Goal: Information Seeking & Learning: Learn about a topic

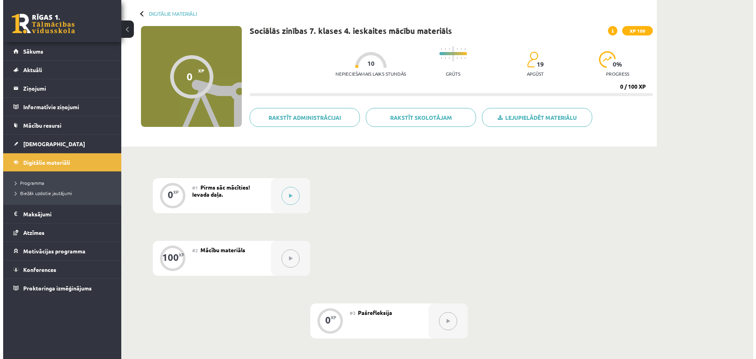
scroll to position [33, 0]
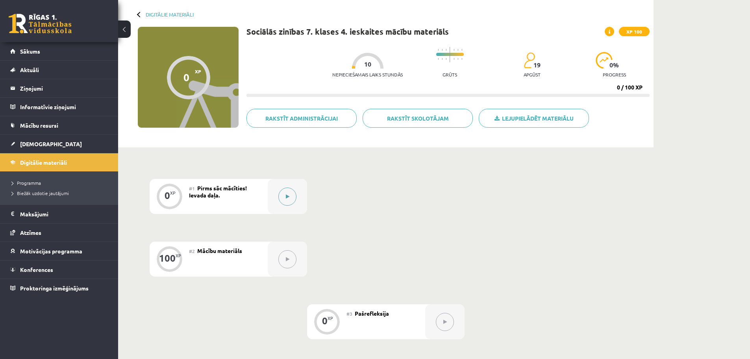
click at [291, 190] on button at bounding box center [287, 196] width 18 height 18
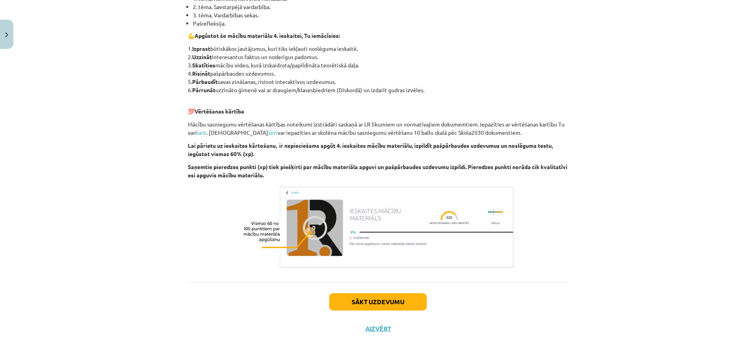
scroll to position [204, 0]
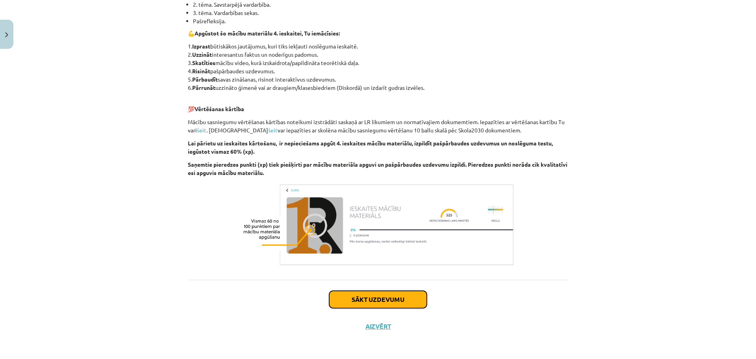
click at [373, 293] on button "Sākt uzdevumu" at bounding box center [378, 299] width 98 height 17
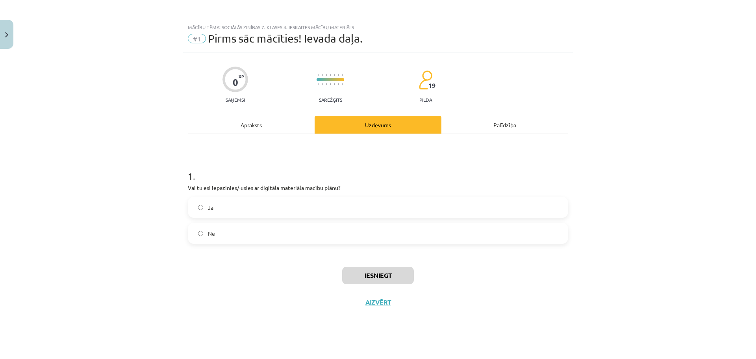
scroll to position [0, 0]
click at [366, 274] on button "Iesniegt" at bounding box center [378, 275] width 72 height 17
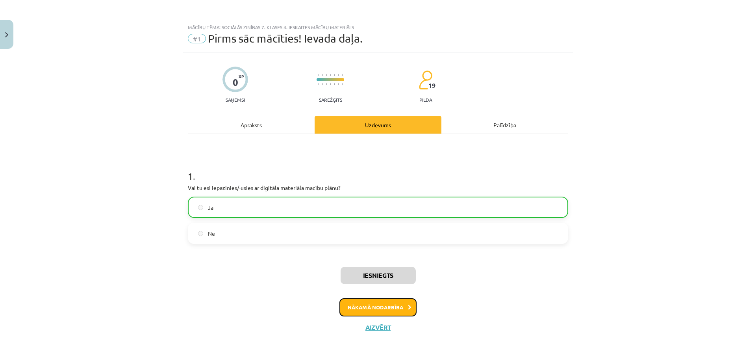
click at [363, 306] on button "Nākamā nodarbība" at bounding box center [377, 307] width 77 height 18
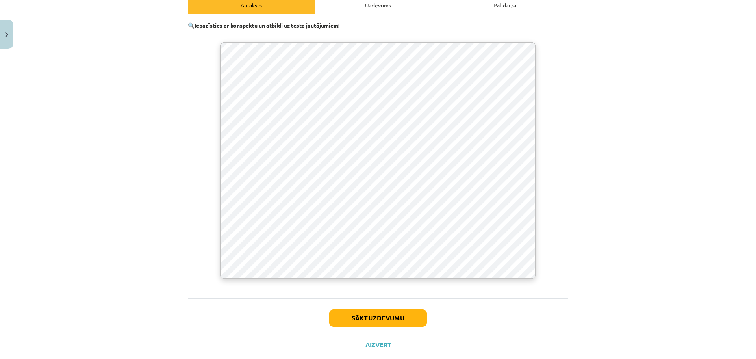
scroll to position [139, 0]
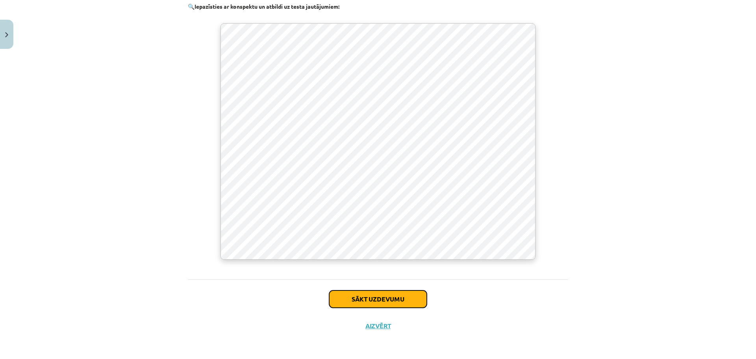
click at [374, 293] on button "Sākt uzdevumu" at bounding box center [378, 298] width 98 height 17
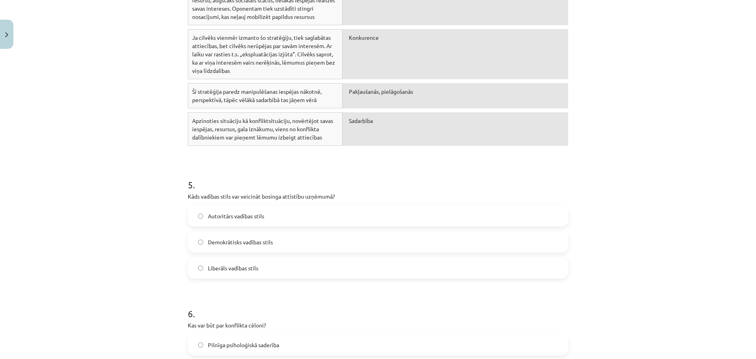
scroll to position [925, 0]
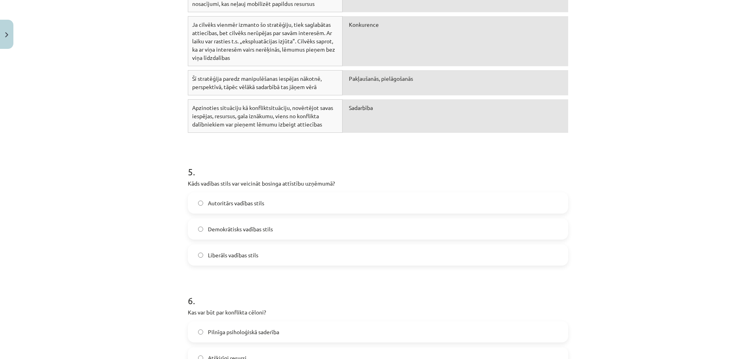
click at [202, 252] on label "Liberāls vadības stils" at bounding box center [378, 255] width 379 height 20
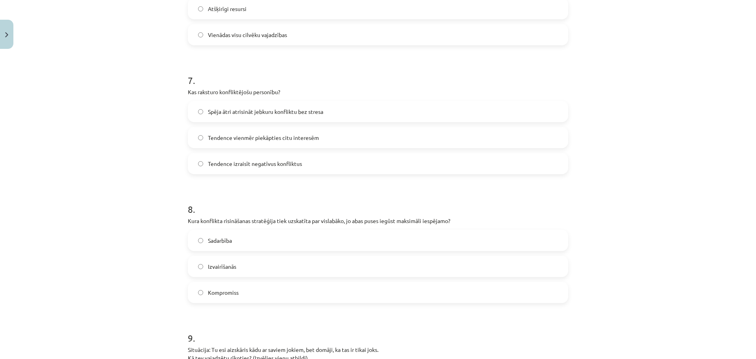
scroll to position [1280, 0]
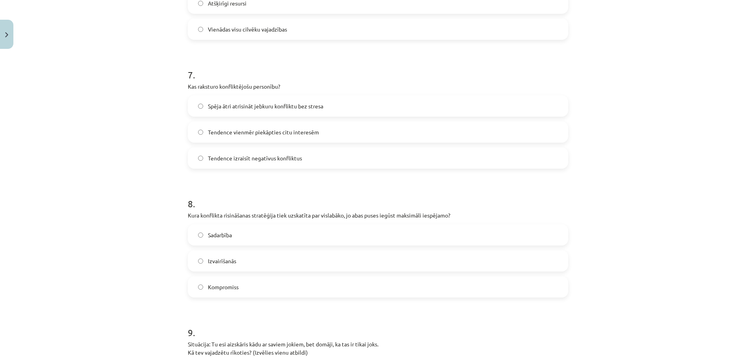
click at [200, 286] on label "Kompromiss" at bounding box center [378, 287] width 379 height 20
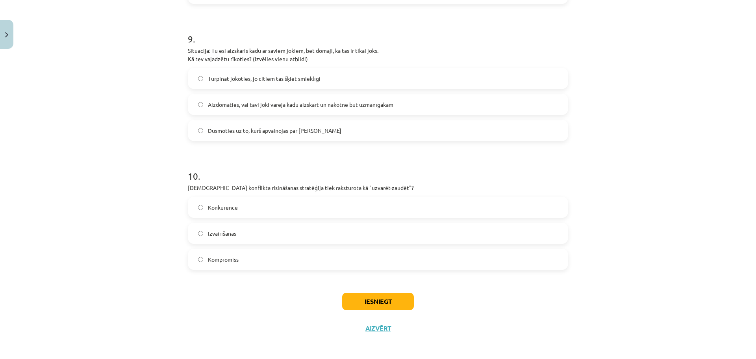
scroll to position [1576, 0]
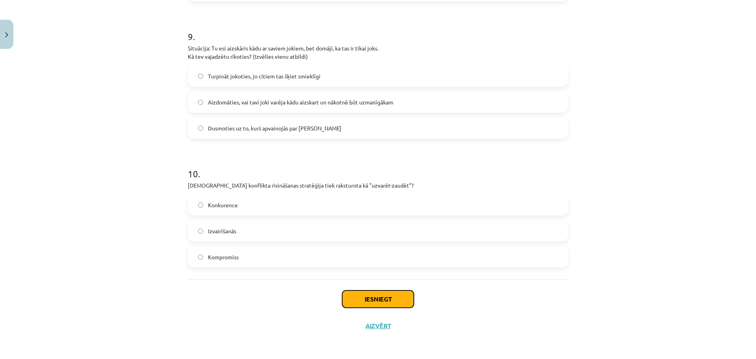
click at [375, 297] on button "Iesniegt" at bounding box center [378, 298] width 72 height 17
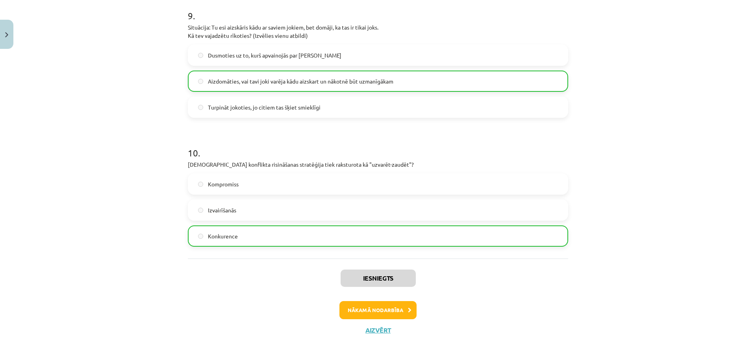
scroll to position [1601, 0]
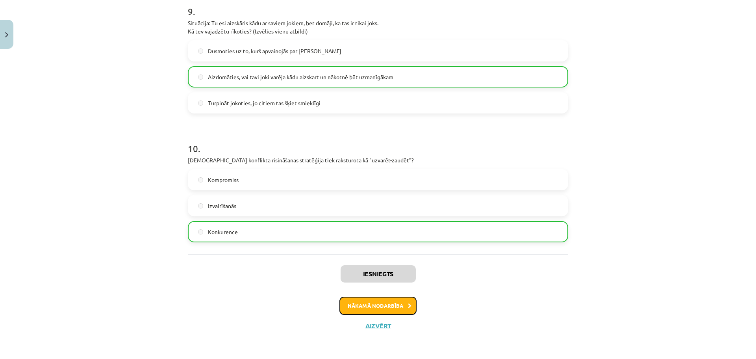
click at [387, 304] on button "Nākamā nodarbība" at bounding box center [377, 306] width 77 height 18
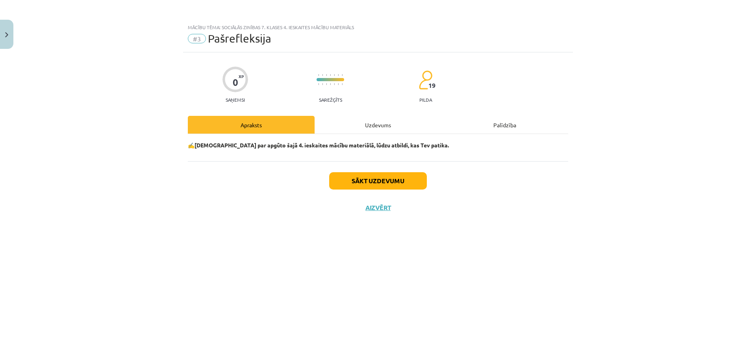
scroll to position [0, 0]
click at [368, 176] on button "Sākt uzdevumu" at bounding box center [378, 180] width 98 height 17
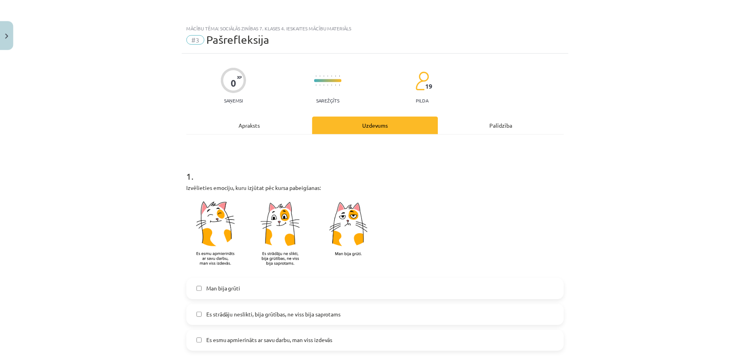
scroll to position [79, 0]
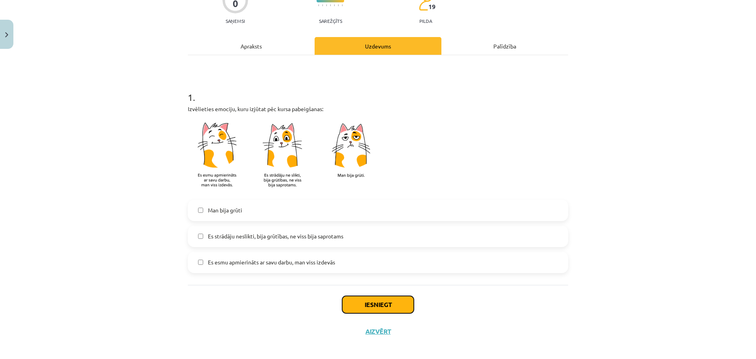
click at [382, 310] on button "Iesniegt" at bounding box center [378, 304] width 72 height 17
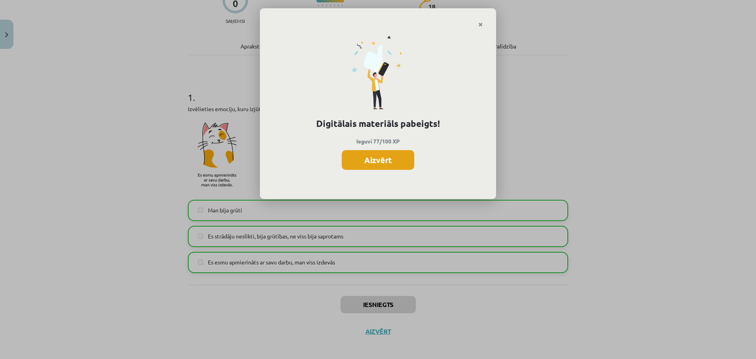
click at [375, 159] on button "Aizvērt" at bounding box center [378, 160] width 72 height 20
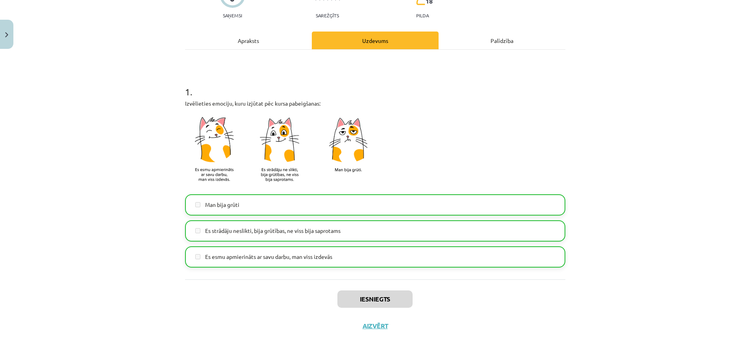
scroll to position [112, 0]
click at [371, 323] on button "Aizvērt" at bounding box center [375, 326] width 30 height 8
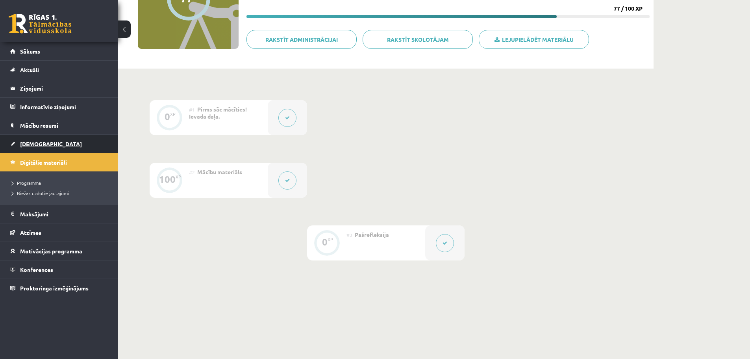
click at [36, 139] on link "[DEMOGRAPHIC_DATA]" at bounding box center [59, 144] width 98 height 18
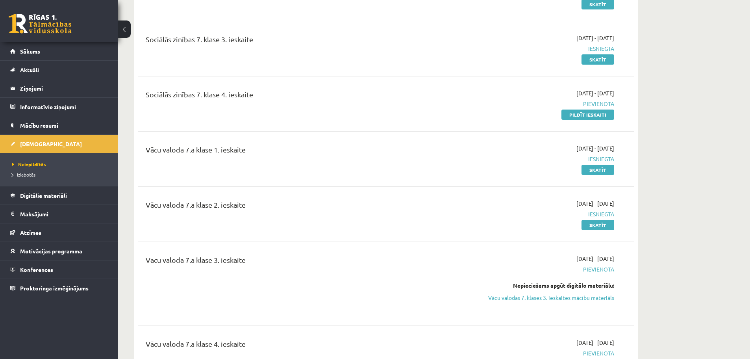
scroll to position [433, 0]
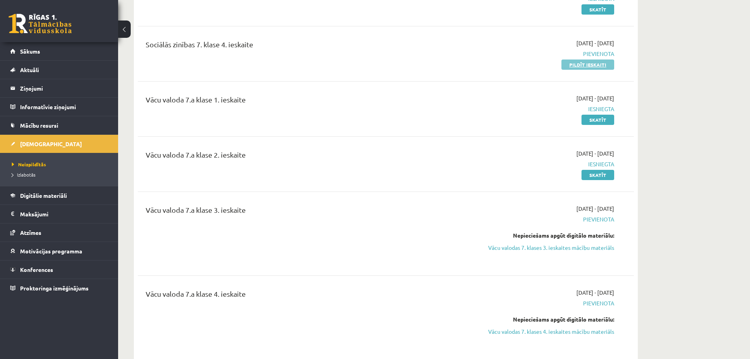
click at [586, 61] on link "Pildīt ieskaiti" at bounding box center [588, 64] width 53 height 10
